Goal: Task Accomplishment & Management: Use online tool/utility

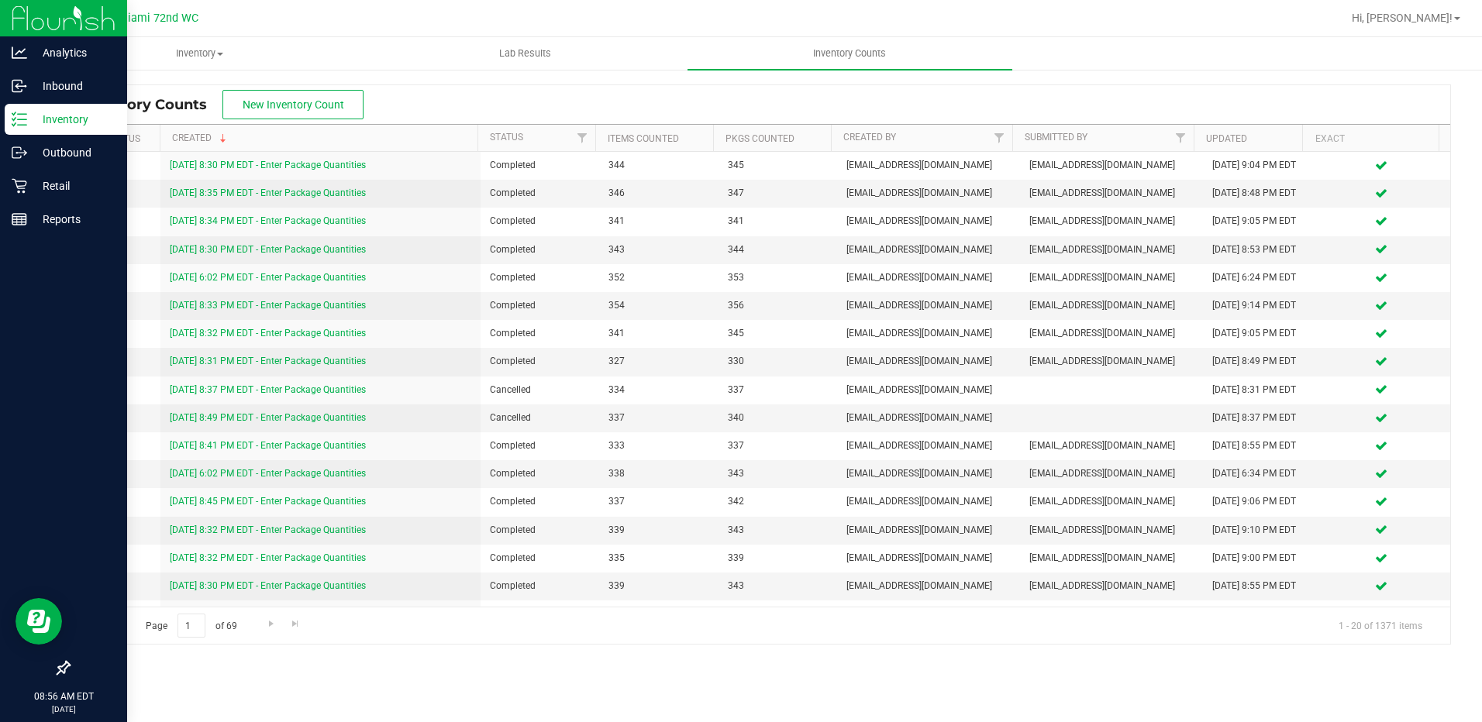
click at [34, 115] on p "Inventory" at bounding box center [73, 119] width 93 height 19
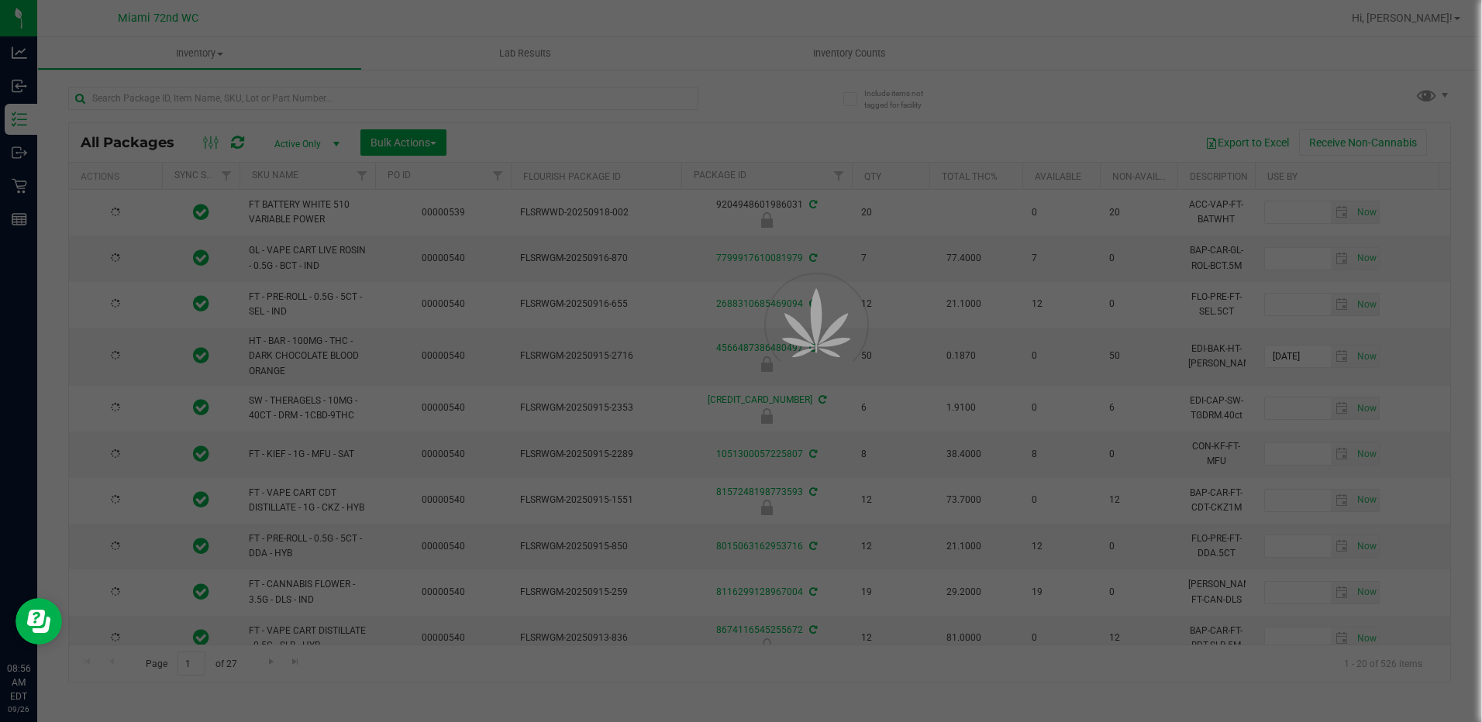
click at [346, 107] on div at bounding box center [741, 361] width 1482 height 722
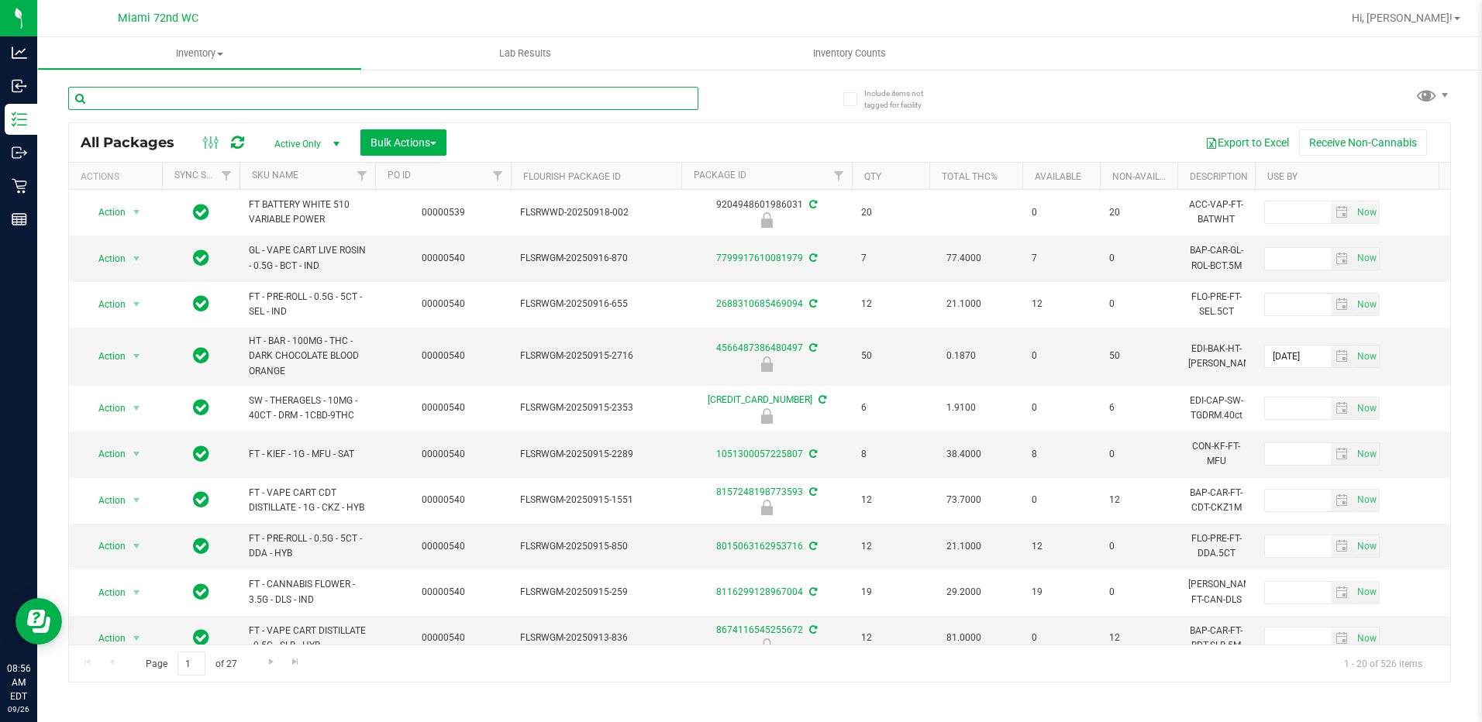
click at [328, 98] on input "text" at bounding box center [383, 98] width 630 height 23
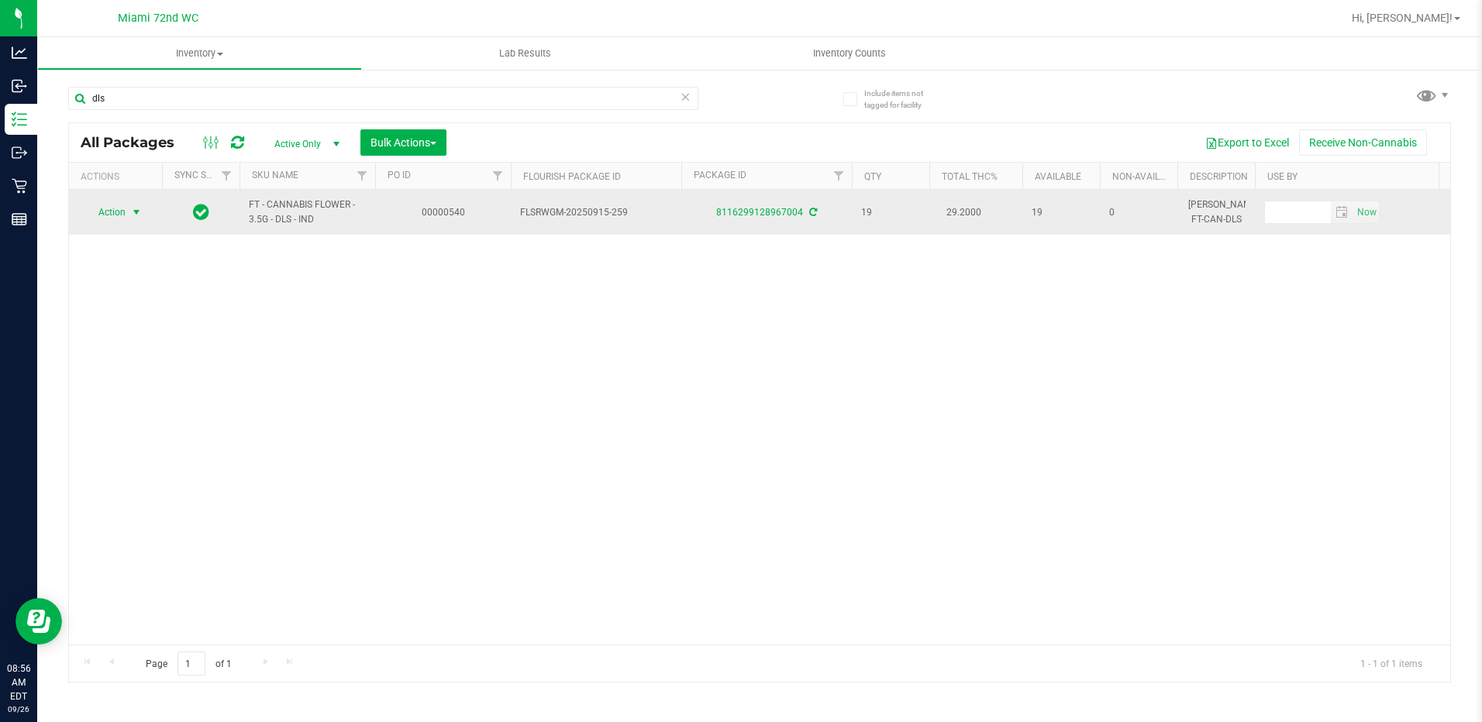
click at [131, 217] on span "select" at bounding box center [136, 212] width 12 height 12
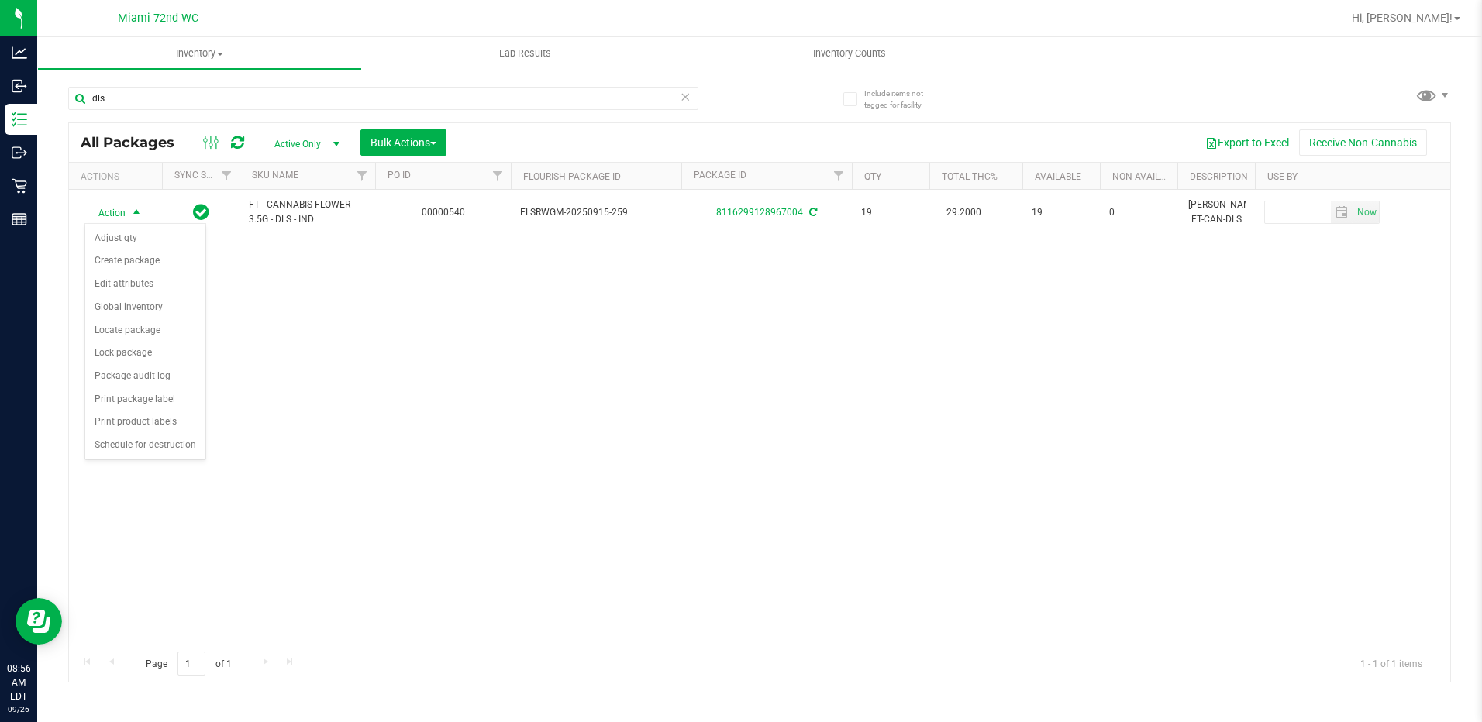
click at [386, 387] on div "Action Action Adjust qty Create package Edit attributes Global inventory Locate…" at bounding box center [759, 417] width 1381 height 455
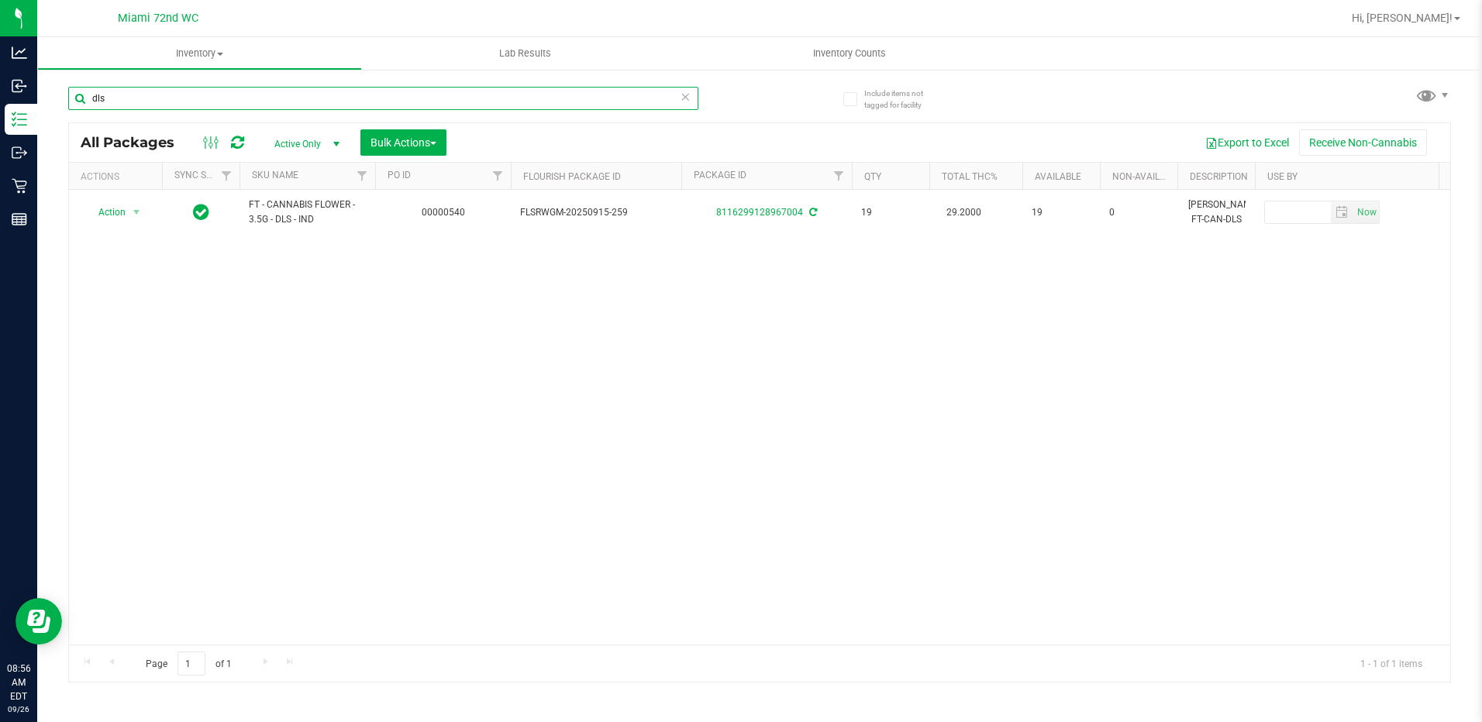
click at [179, 95] on input "dls" at bounding box center [383, 98] width 630 height 23
type input "d"
